Goal: Go to known website

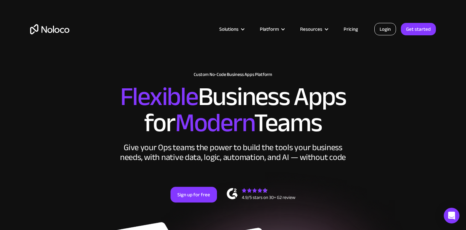
click at [382, 27] on link "Login" at bounding box center [385, 29] width 22 height 12
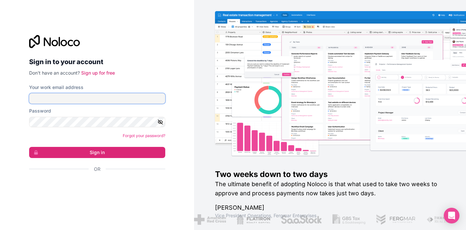
click at [129, 98] on input "Your work email address" at bounding box center [97, 98] width 136 height 10
type input "[EMAIL_ADDRESS][DOMAIN_NAME]"
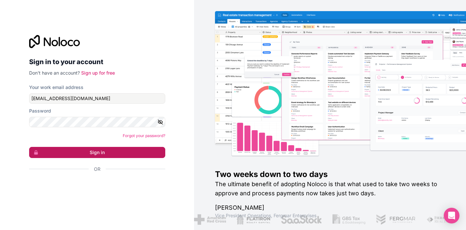
click at [147, 152] on button "Sign in" at bounding box center [97, 152] width 136 height 11
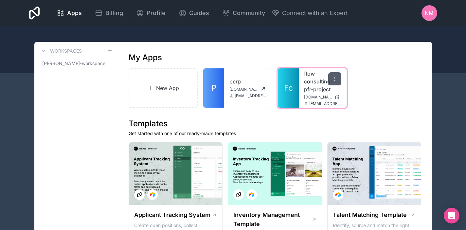
click at [334, 79] on icon at bounding box center [334, 78] width 0 height 0
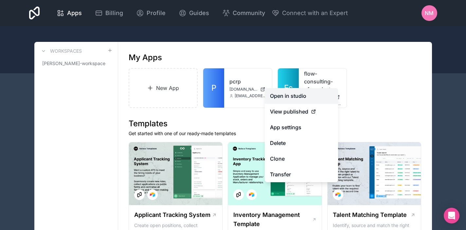
click at [285, 95] on link "Open in studio" at bounding box center [301, 96] width 73 height 16
